Goal: Navigation & Orientation: Find specific page/section

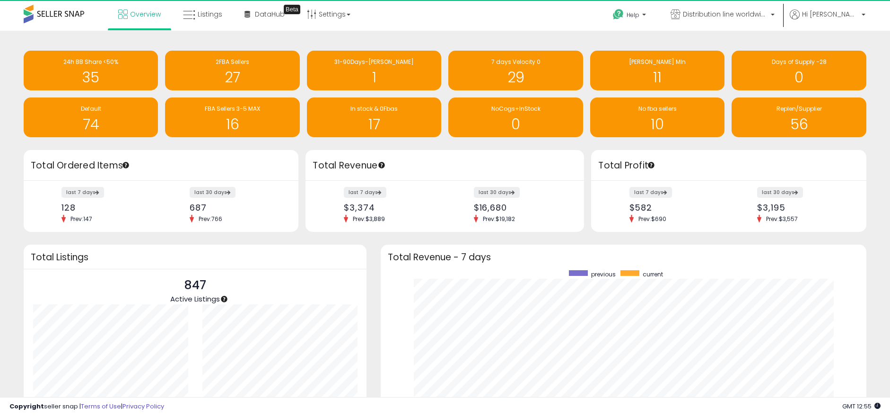
scroll to position [179, 467]
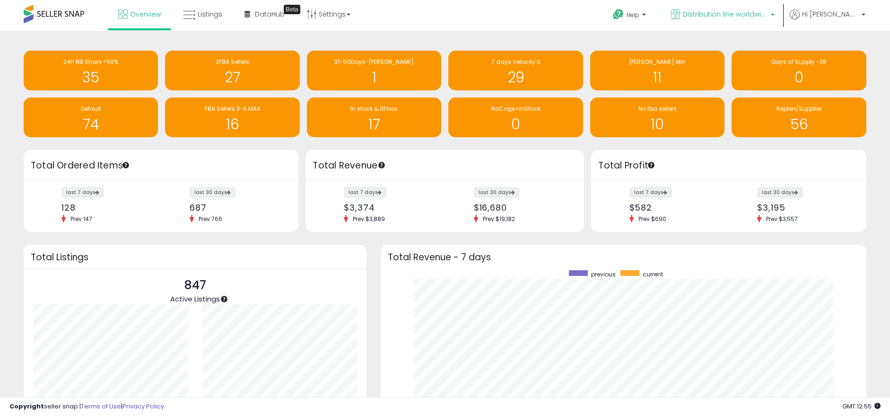
click at [701, 8] on link "Distribution line worldwide" at bounding box center [723, 15] width 118 height 31
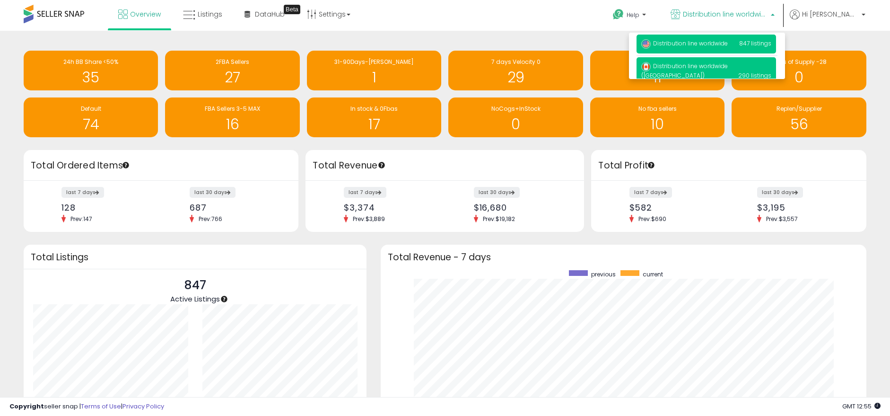
click at [728, 65] on span "Distribution line worldwide ([GEOGRAPHIC_DATA])" at bounding box center [684, 71] width 87 height 18
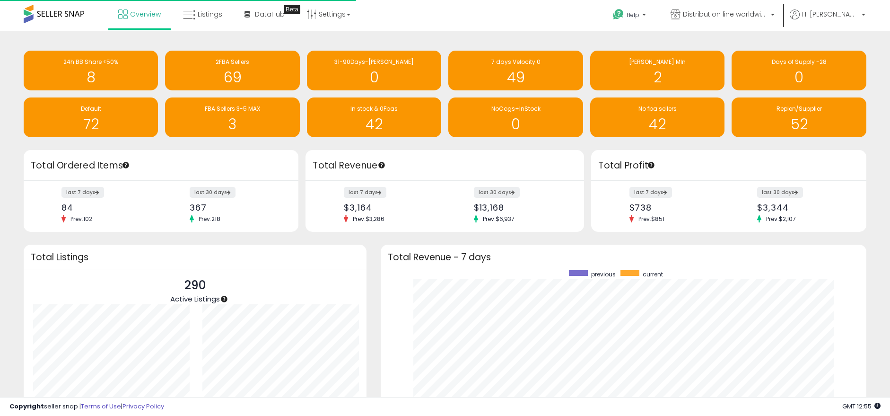
scroll to position [95, 169]
click at [725, 18] on span "Distribution line worldwide ([GEOGRAPHIC_DATA])" at bounding box center [725, 13] width 85 height 9
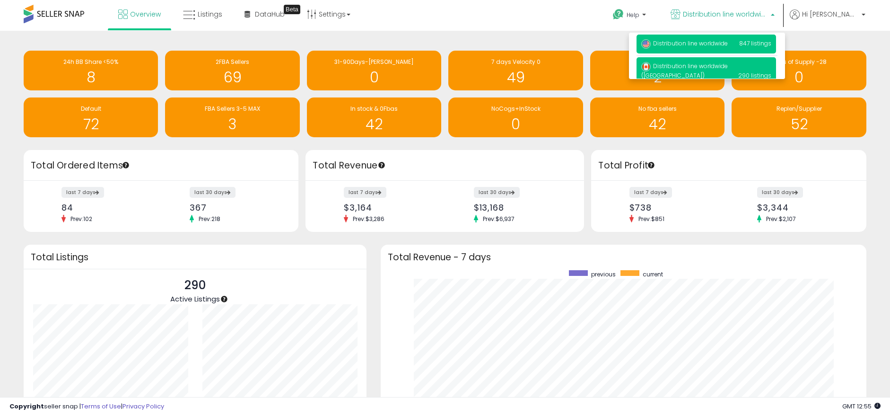
click at [706, 51] on p "Distribution line worldwide 847 listings" at bounding box center [707, 44] width 140 height 19
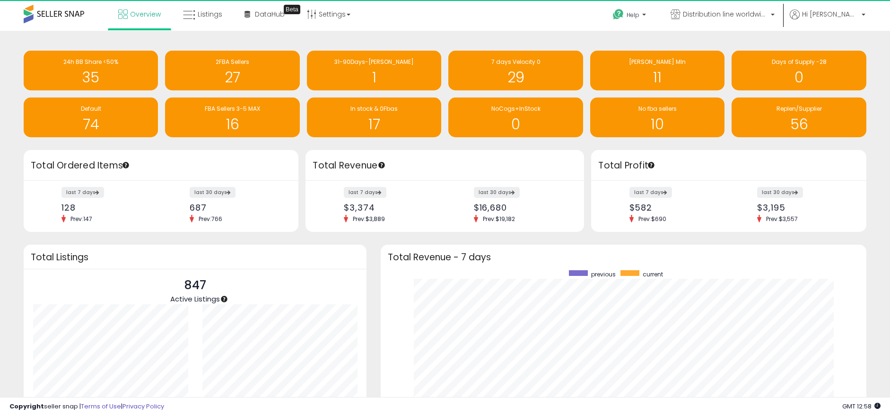
scroll to position [179, 467]
